Goal: Information Seeking & Learning: Find specific fact

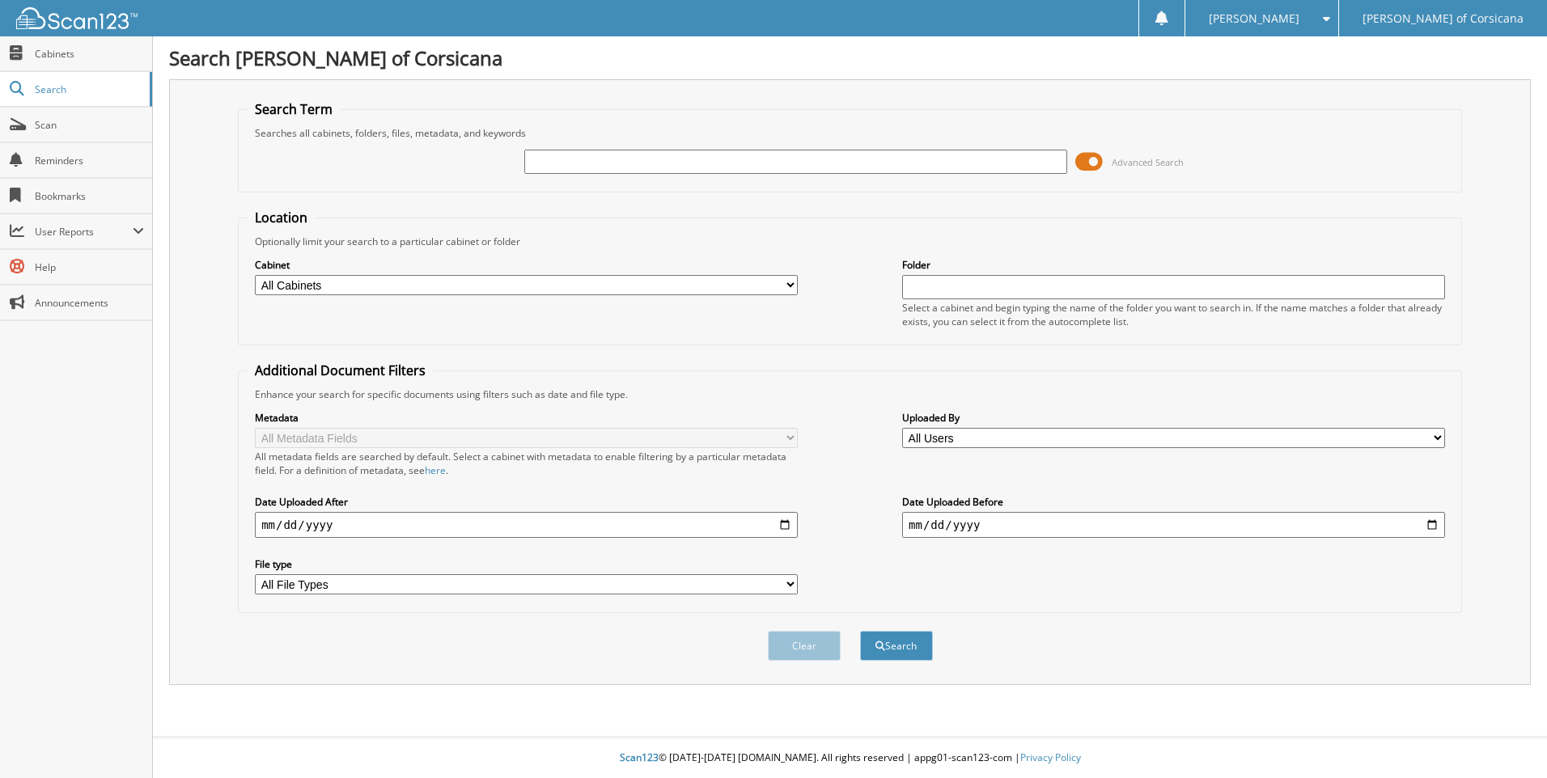
click at [565, 164] on input "text" at bounding box center [795, 162] width 543 height 24
click at [566, 160] on input "REB" at bounding box center [795, 162] width 543 height 24
type input "[PERSON_NAME]"
click at [889, 650] on button "Search" at bounding box center [896, 646] width 73 height 30
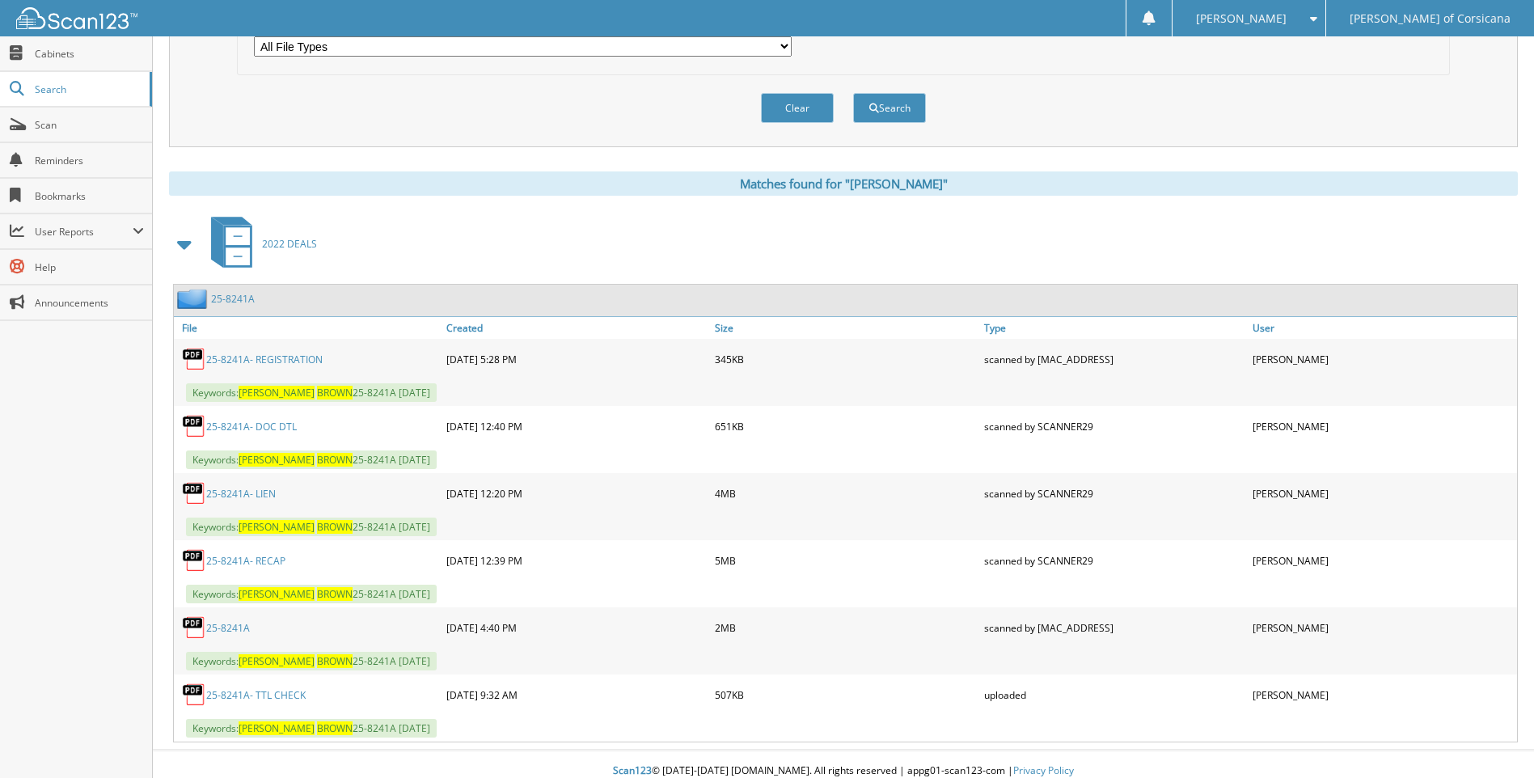
scroll to position [552, 0]
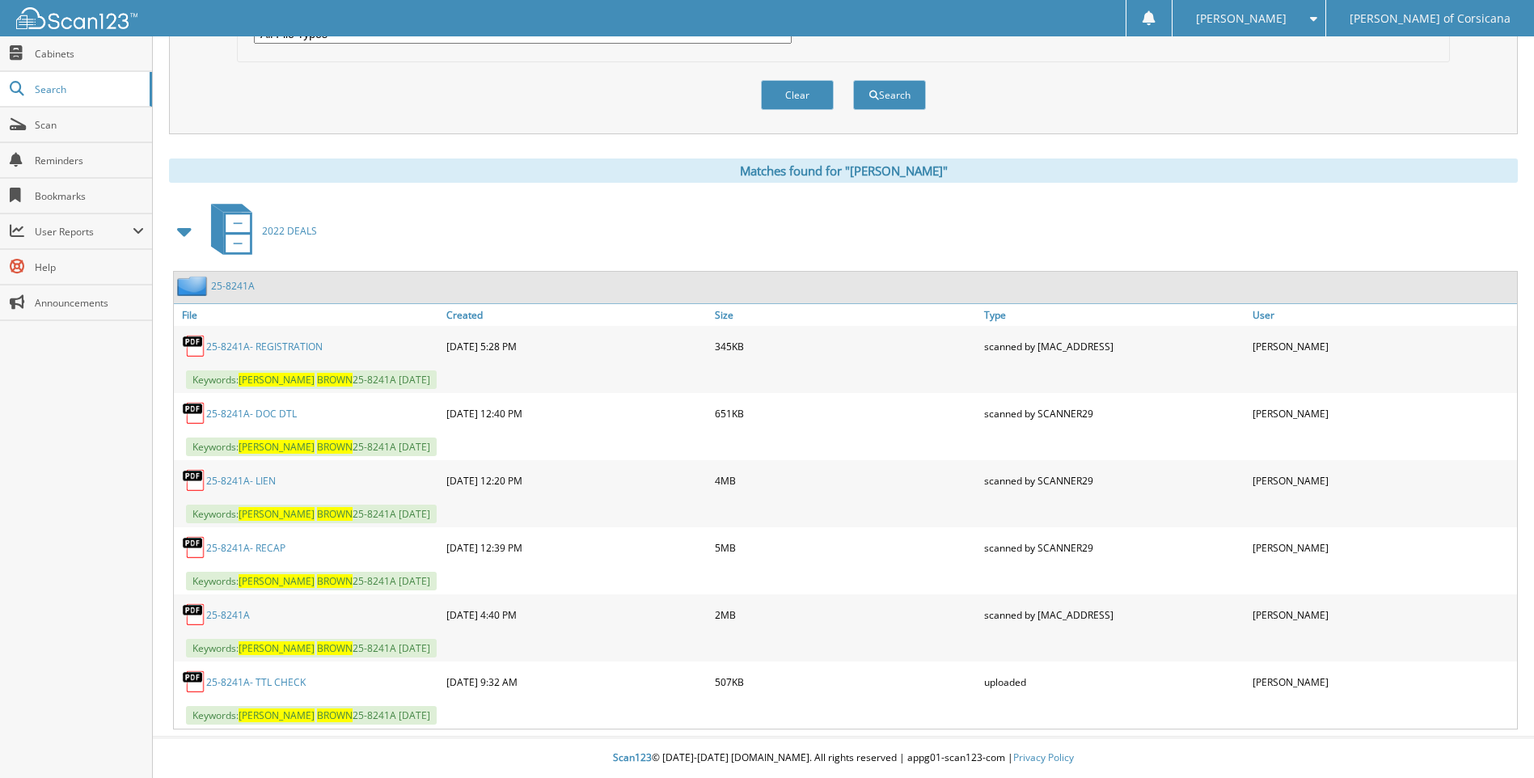
click at [252, 482] on link "25-8241A- LIEN" at bounding box center [241, 481] width 70 height 14
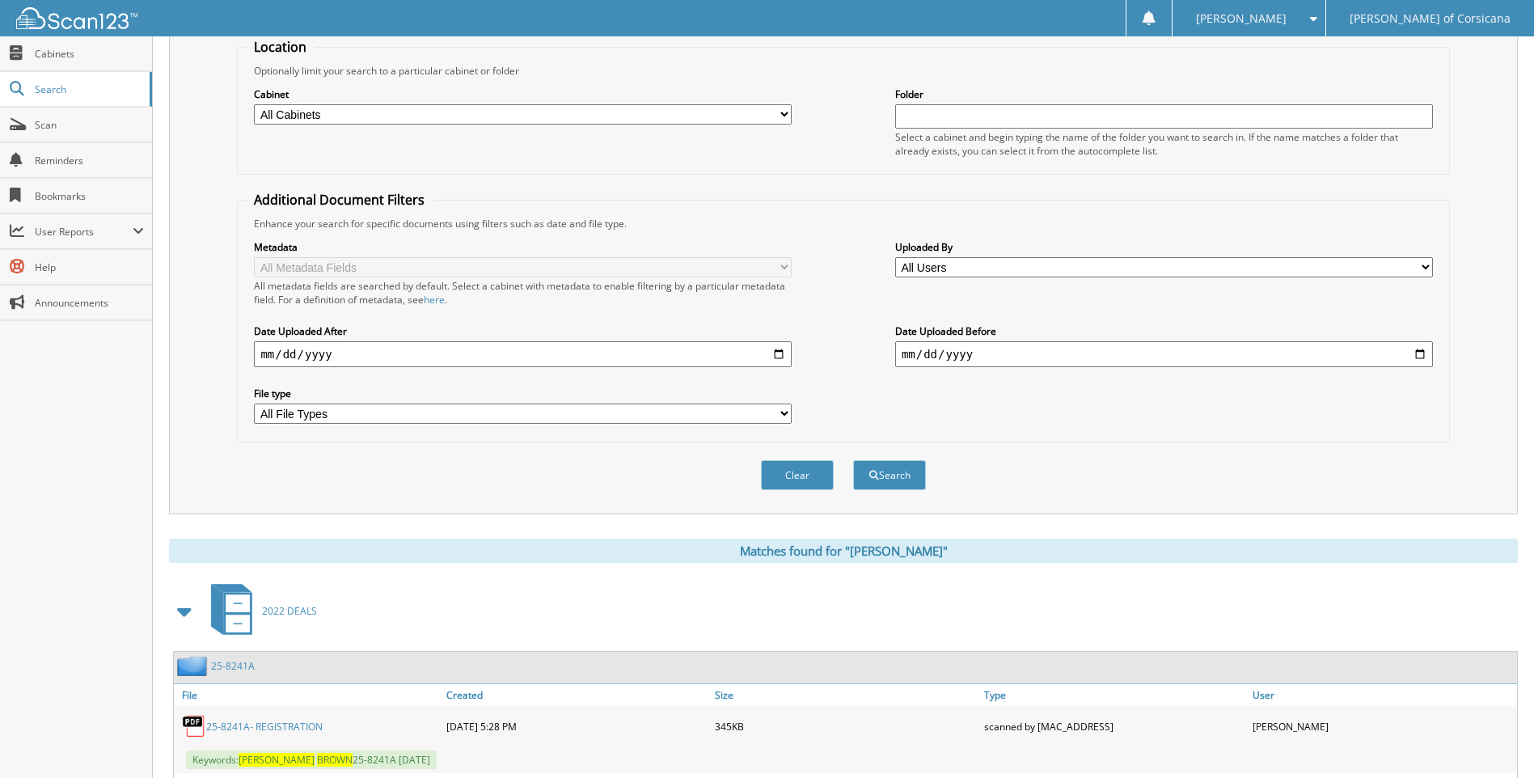
scroll to position [0, 0]
